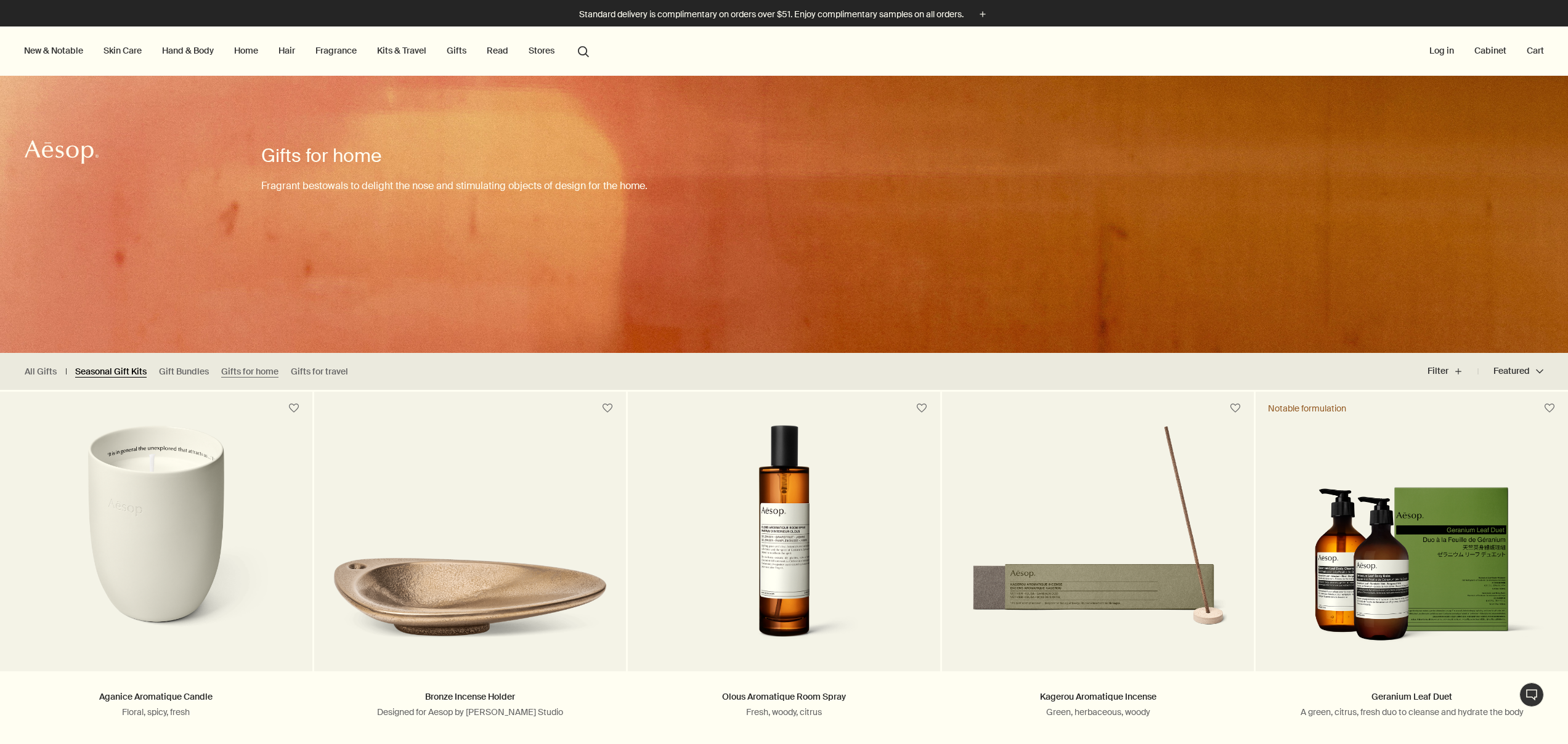
click at [123, 370] on link "Seasonal Gift Kits" at bounding box center [111, 372] width 71 height 12
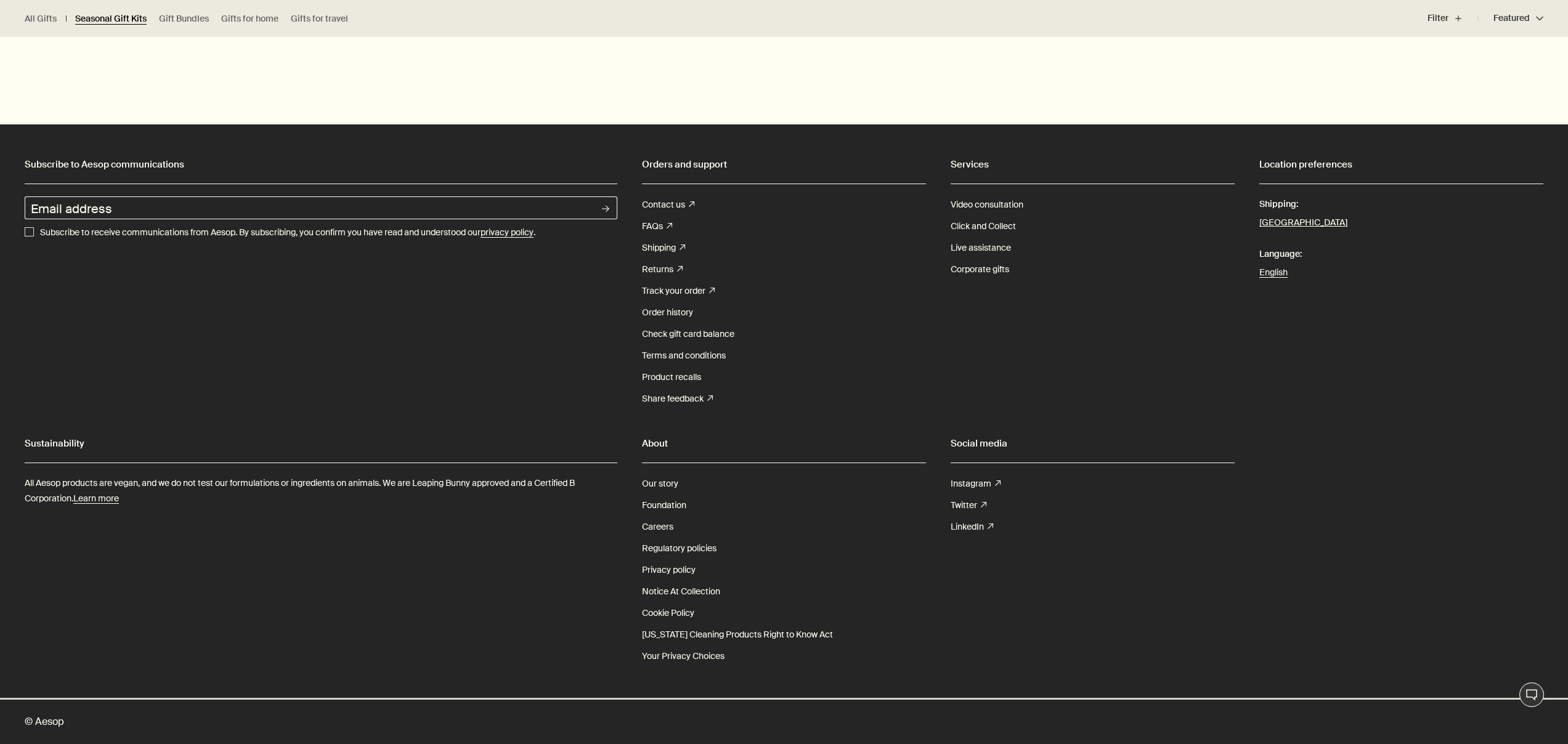
scroll to position [4333, 0]
